Goal: Information Seeking & Learning: Compare options

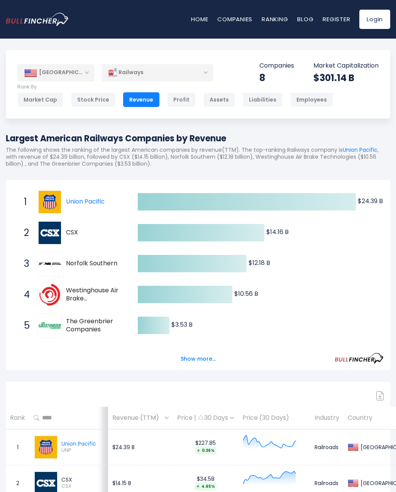
click at [197, 358] on button "Show more..." at bounding box center [198, 359] width 44 height 13
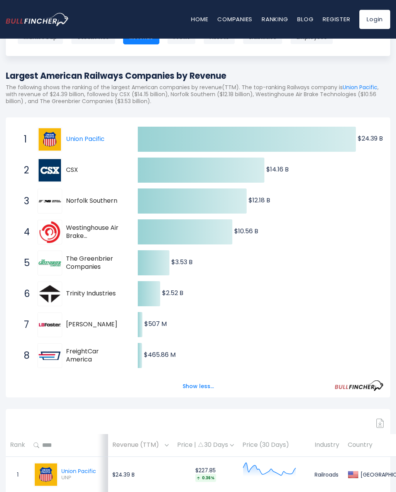
scroll to position [18, 0]
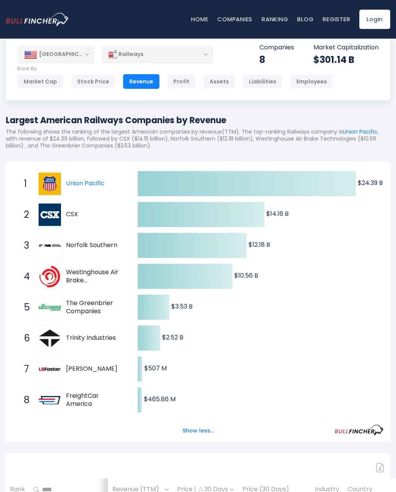
click at [39, 78] on div "Market Cap" at bounding box center [40, 81] width 46 height 15
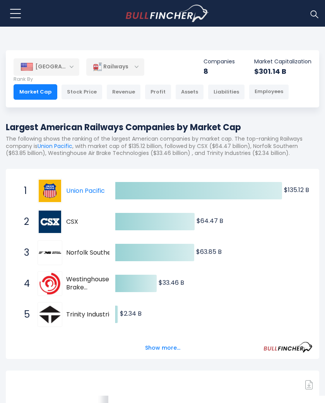
click at [71, 64] on div "[GEOGRAPHIC_DATA]" at bounding box center [47, 66] width 66 height 17
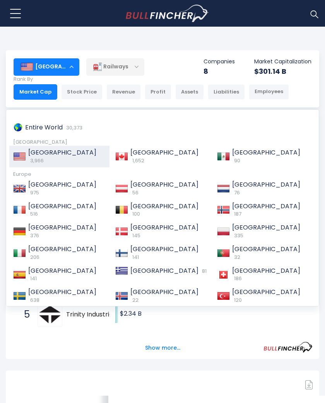
click at [133, 149] on span "[GEOGRAPHIC_DATA]" at bounding box center [164, 152] width 68 height 9
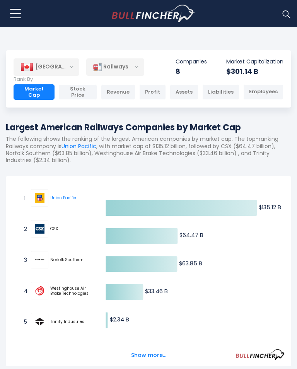
scroll to position [17, 14]
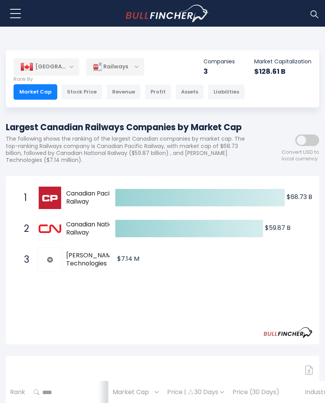
click at [72, 65] on div "[GEOGRAPHIC_DATA]" at bounding box center [47, 66] width 66 height 17
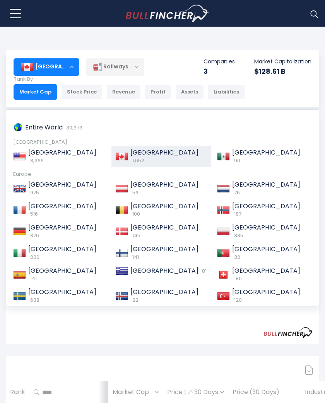
click at [33, 146] on div "United States 3,966" at bounding box center [59, 157] width 100 height 22
